Goal: Information Seeking & Learning: Understand process/instructions

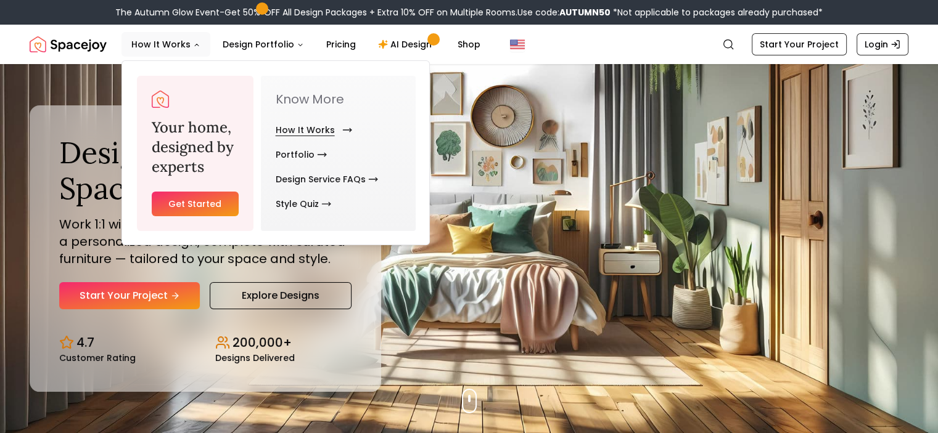
click at [298, 126] on link "How It Works" at bounding box center [312, 130] width 72 height 25
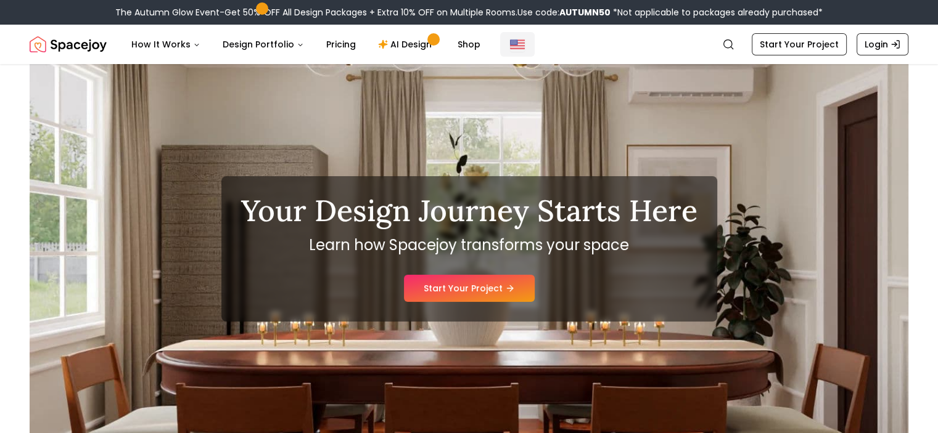
click at [510, 46] on img "Global" at bounding box center [517, 44] width 15 height 15
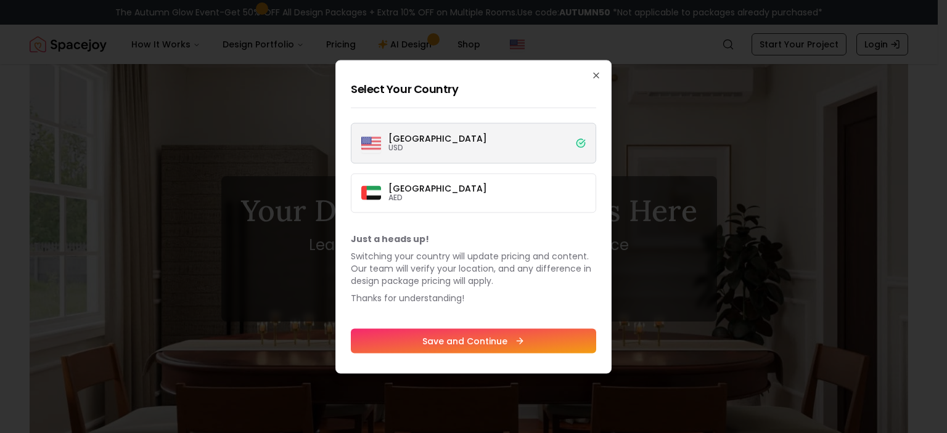
click at [476, 133] on label "[GEOGRAPHIC_DATA] USD" at bounding box center [473, 143] width 245 height 41
click at [0, 0] on button "[GEOGRAPHIC_DATA] USD" at bounding box center [0, 0] width 0 height 0
click at [599, 73] on icon "button" at bounding box center [596, 75] width 5 height 5
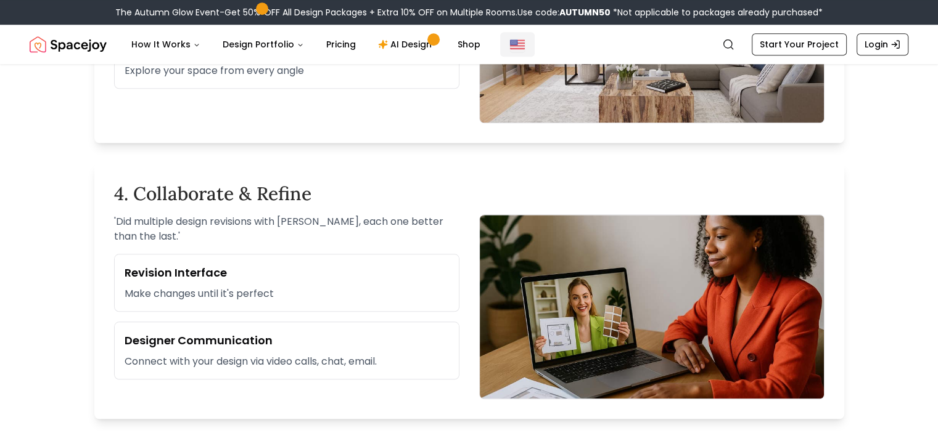
scroll to position [1107, 0]
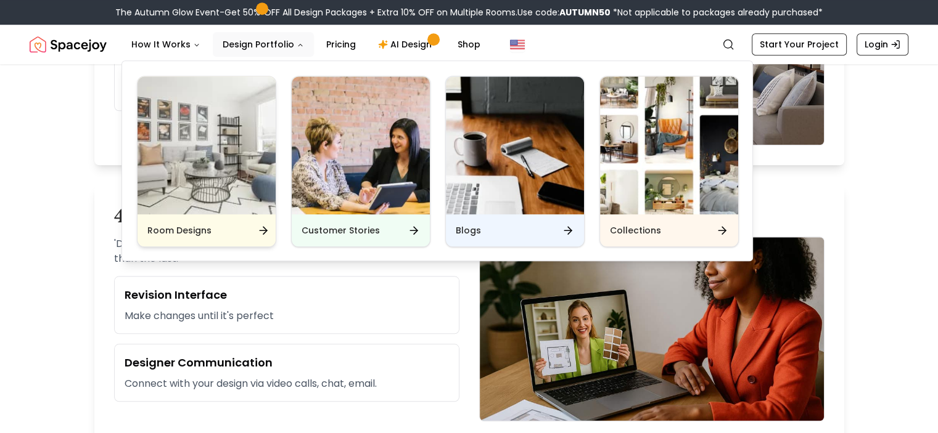
click at [226, 166] on img "Main" at bounding box center [207, 145] width 138 height 138
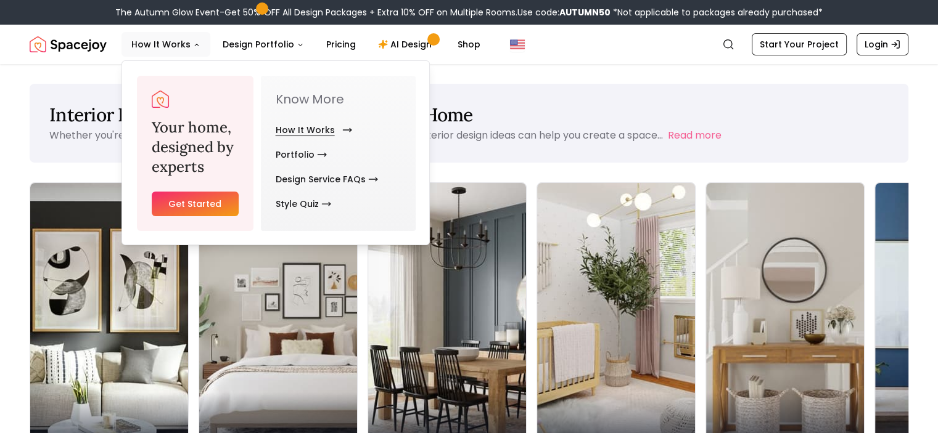
click at [296, 126] on link "How It Works" at bounding box center [312, 130] width 72 height 25
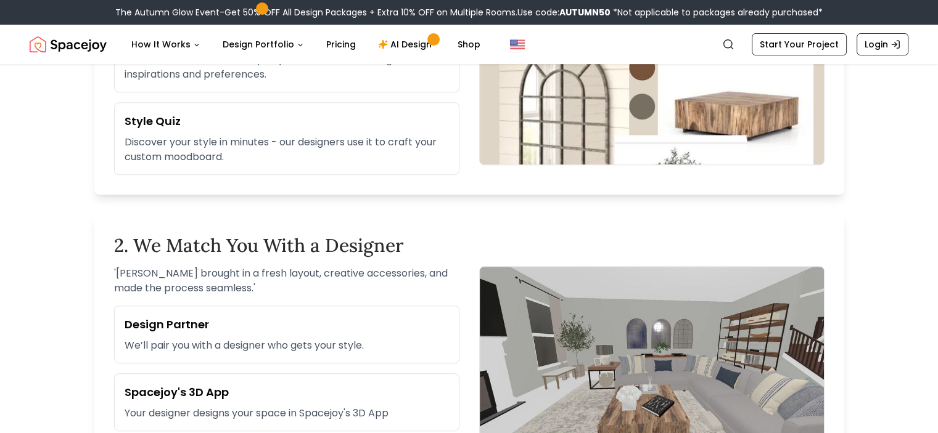
scroll to position [589, 0]
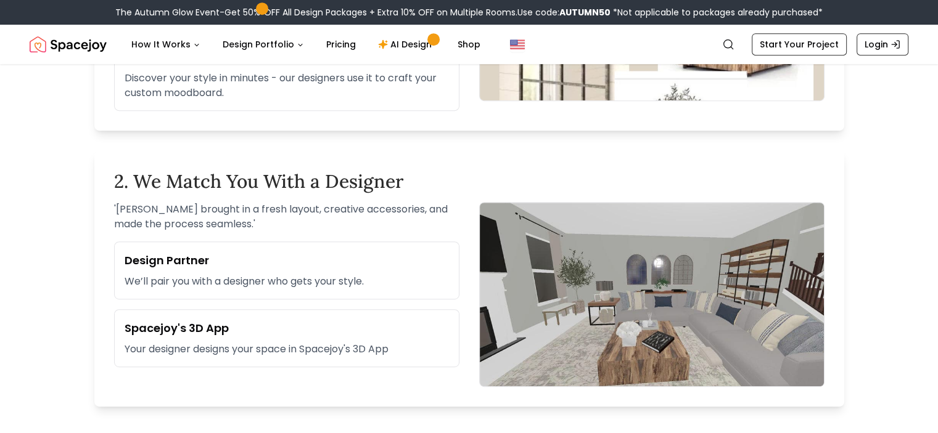
click at [373, 285] on p "We’ll pair you with a designer who gets your style." at bounding box center [287, 281] width 324 height 15
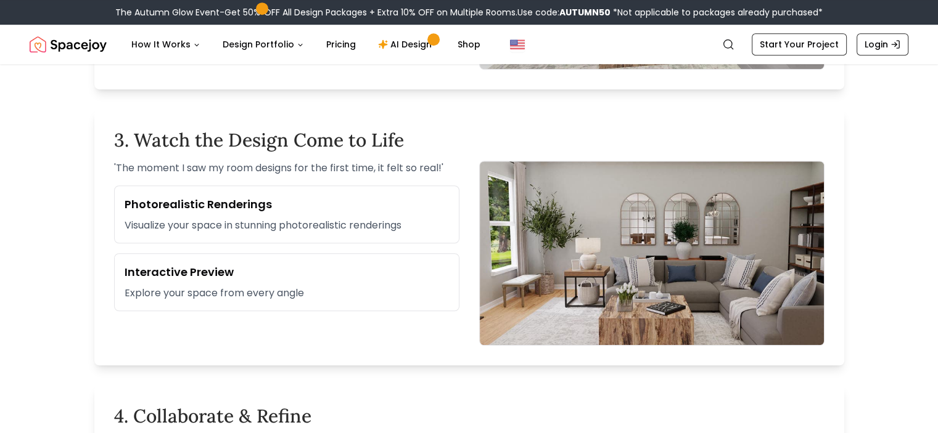
scroll to position [906, 0]
